Goal: Find specific page/section

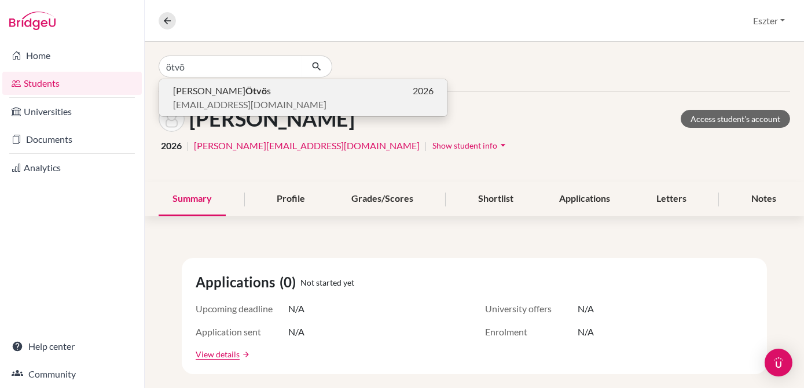
type input "ötvö"
click at [239, 93] on p "[DATE][PERSON_NAME] s 2026" at bounding box center [303, 91] width 261 height 14
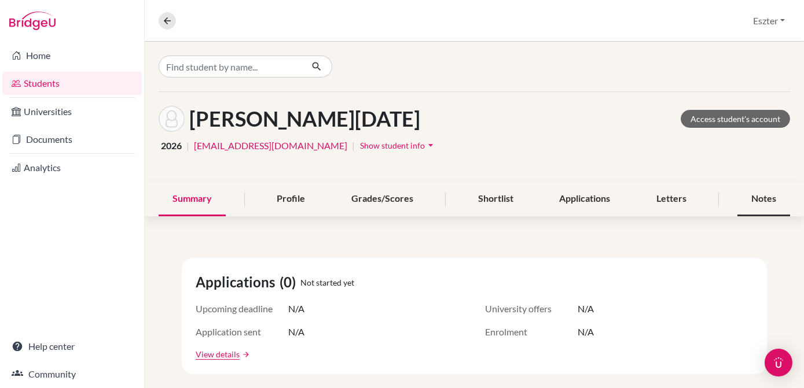
click at [756, 193] on div "Notes" at bounding box center [764, 199] width 53 height 34
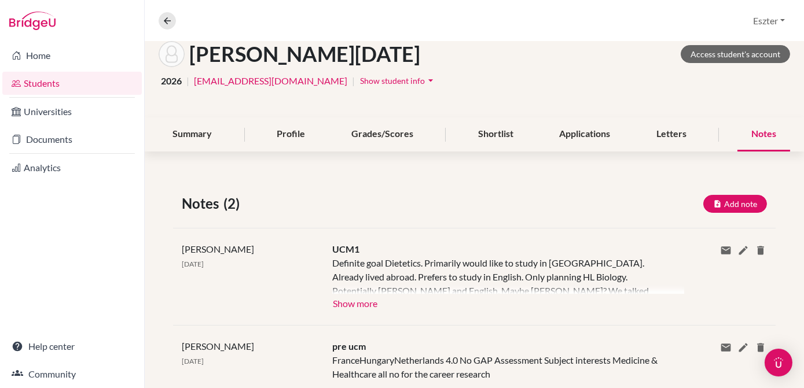
scroll to position [67, 0]
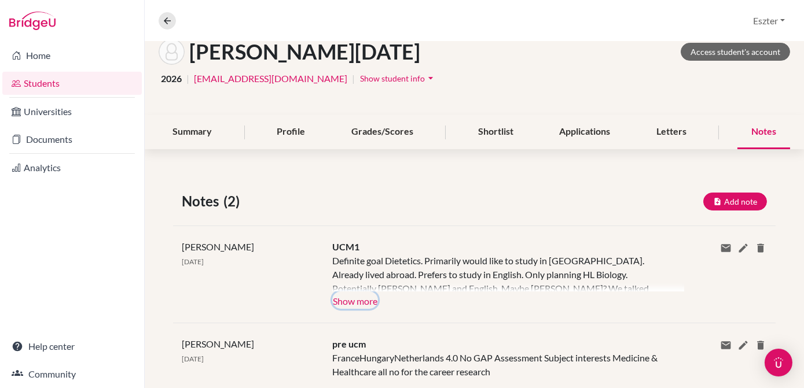
click at [362, 303] on button "Show more" at bounding box center [355, 300] width 46 height 17
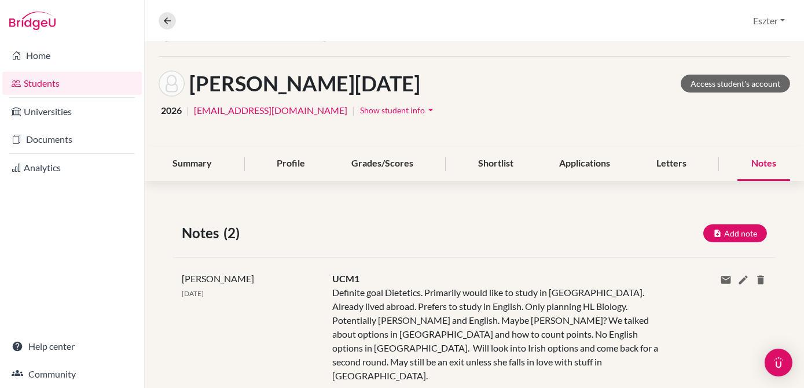
scroll to position [0, 0]
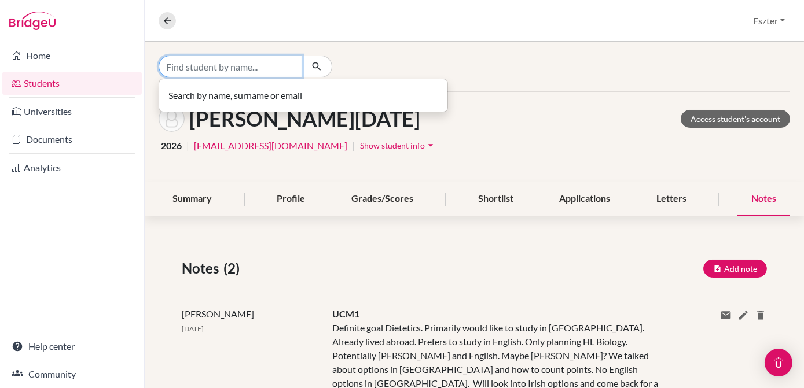
click at [267, 61] on input "Find student by name..." at bounding box center [231, 67] width 144 height 22
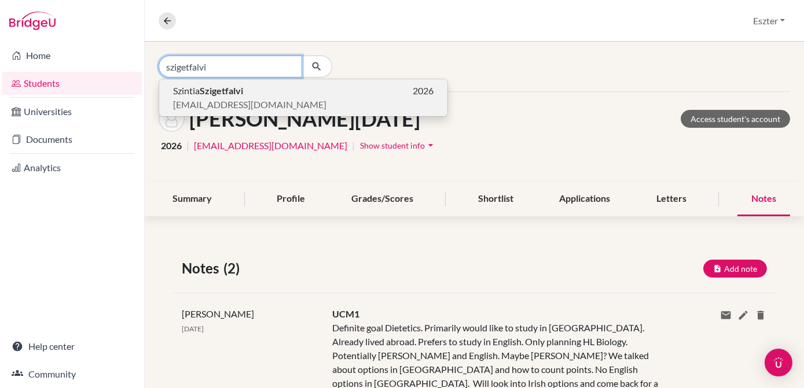
type input "szigetfalvi"
click at [233, 94] on b "Szigetfalvi" at bounding box center [221, 90] width 43 height 11
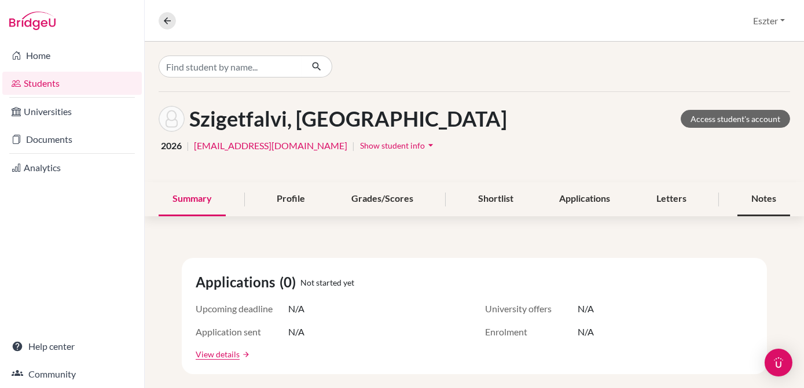
click at [758, 196] on div "Notes" at bounding box center [764, 199] width 53 height 34
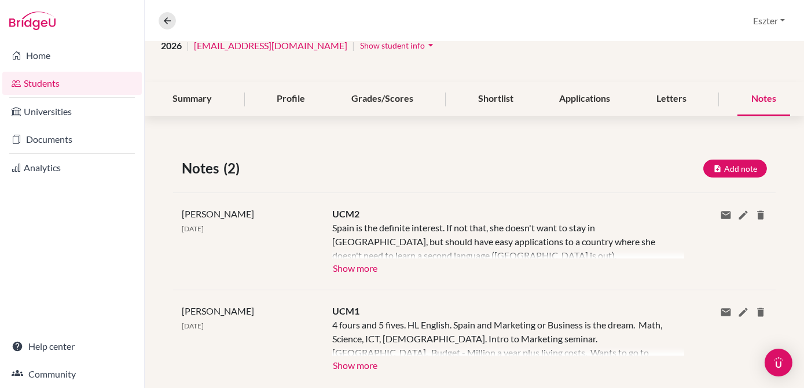
scroll to position [101, 0]
click at [348, 273] on button "Show more" at bounding box center [355, 266] width 46 height 17
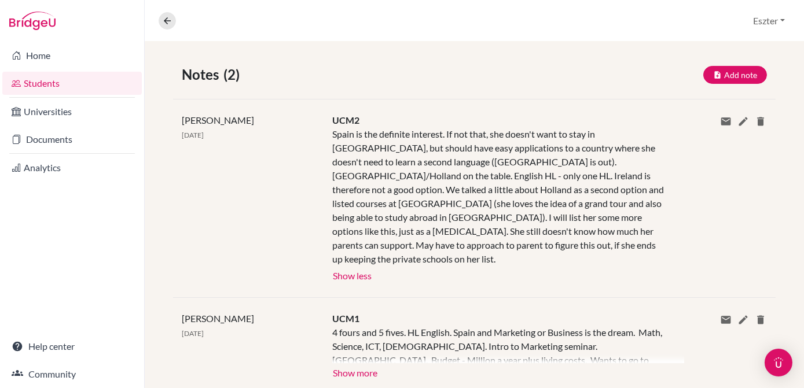
scroll to position [212, 0]
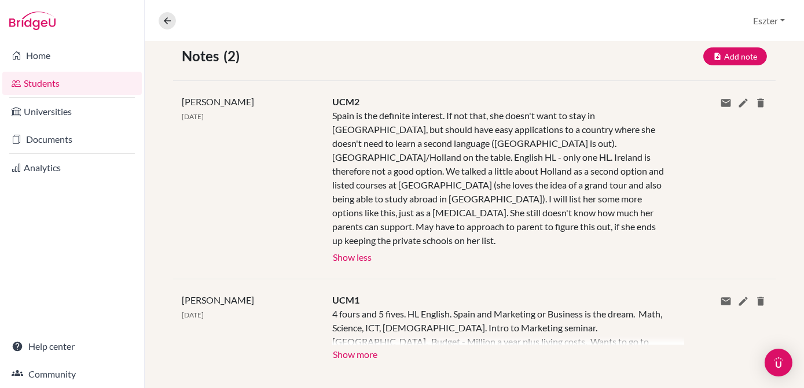
click at [684, 190] on div "Share via email Email address Send Delete this note? Cancel Delete" at bounding box center [726, 180] width 101 height 170
click at [493, 237] on div "UCM2 Spain is the definite interest. If not that, she doesn't want to stay in […" at bounding box center [499, 180] width 351 height 170
